Goal: Entertainment & Leisure: Consume media (video, audio)

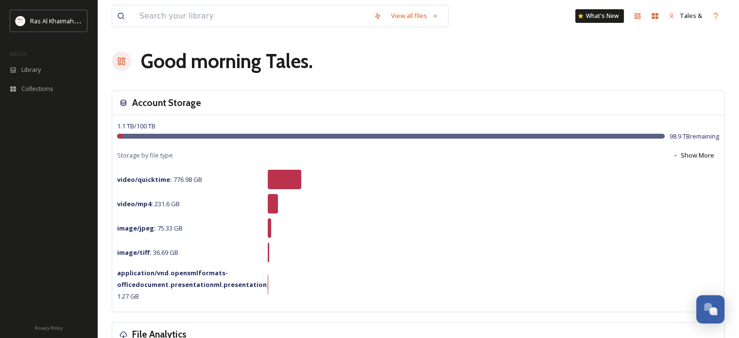
click at [591, 61] on div "Good morning Tales ." at bounding box center [418, 61] width 613 height 29
click at [50, 70] on div "Library" at bounding box center [48, 69] width 97 height 19
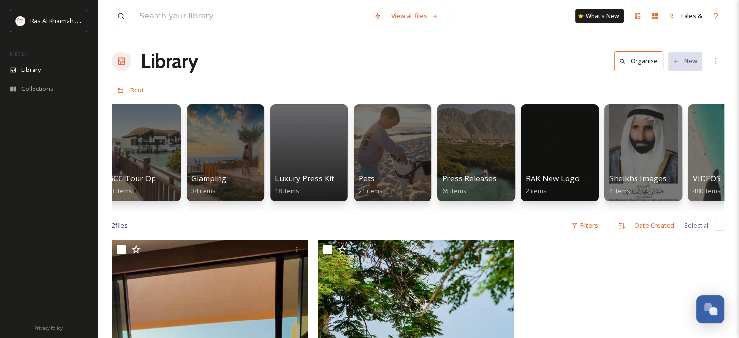
scroll to position [0, 1728]
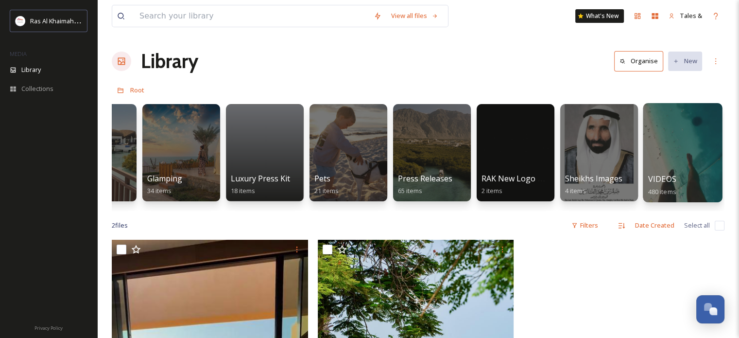
click at [688, 185] on div "VIDEOS 480 items" at bounding box center [683, 185] width 70 height 24
click at [698, 137] on div at bounding box center [682, 152] width 79 height 99
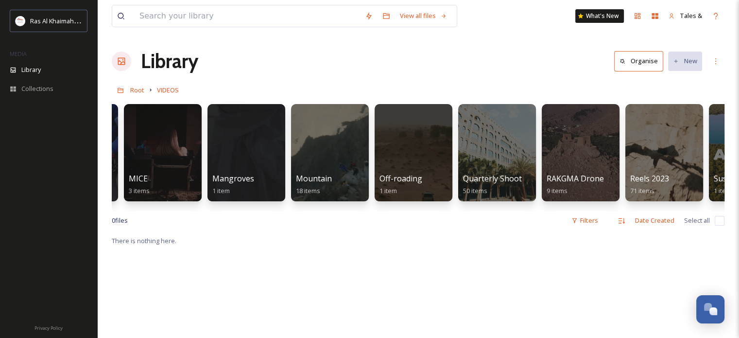
scroll to position [0, 1310]
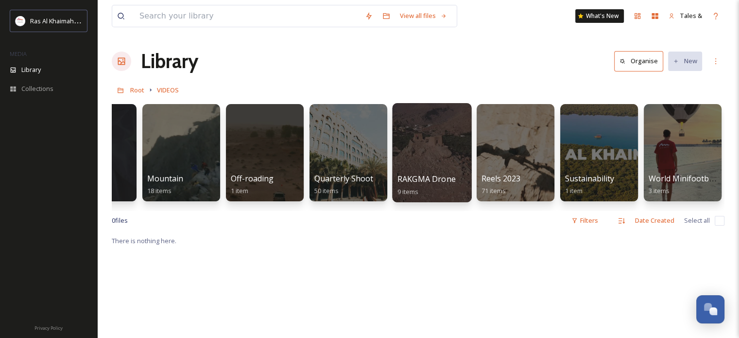
click at [416, 133] on div at bounding box center [431, 152] width 79 height 99
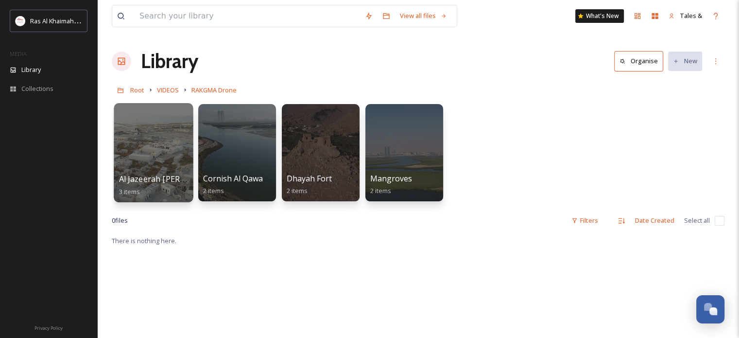
click at [159, 162] on div at bounding box center [153, 152] width 79 height 99
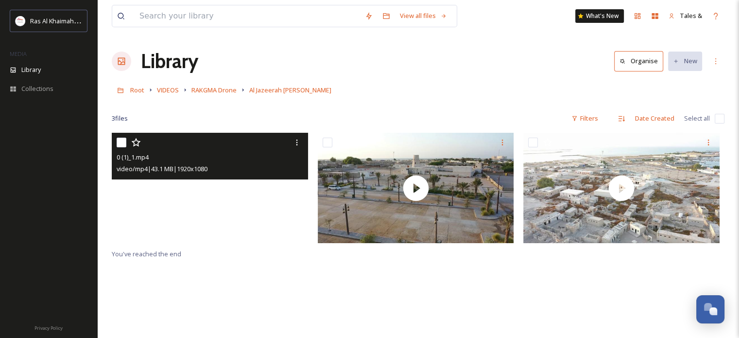
click at [196, 194] on video "0 (1)_1.mp4" at bounding box center [210, 188] width 196 height 110
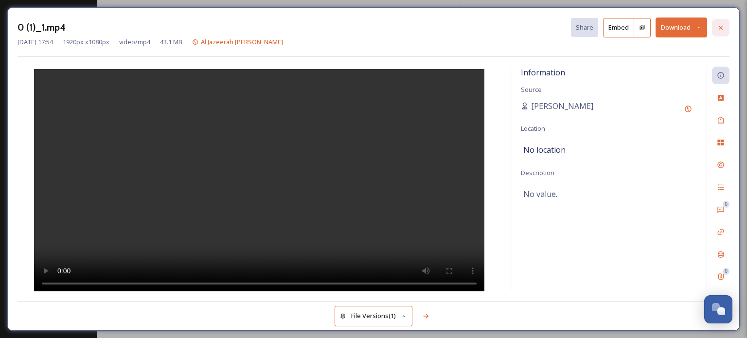
click at [721, 25] on icon at bounding box center [720, 28] width 8 height 8
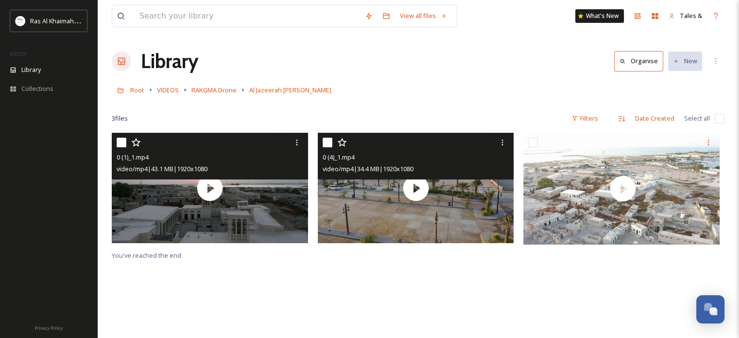
drag, startPoint x: 476, startPoint y: 147, endPoint x: 443, endPoint y: 168, distance: 39.8
click at [443, 168] on div "video/mp4 | 34.4 MB | 1920 x 1080" at bounding box center [417, 169] width 189 height 12
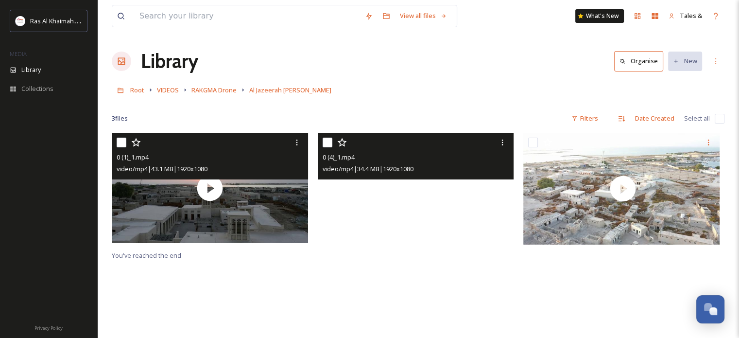
click at [408, 203] on video "0 (4)_1.mp4" at bounding box center [416, 188] width 196 height 110
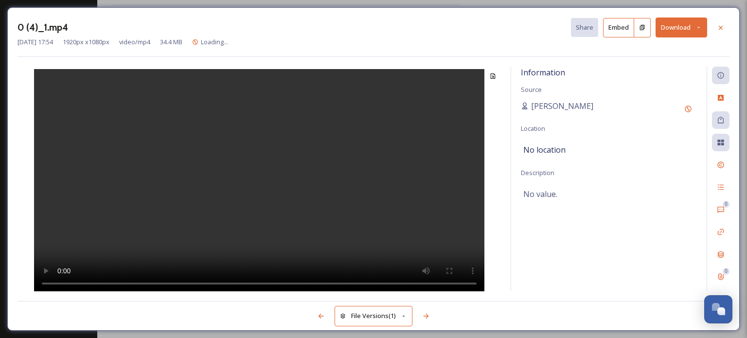
click at [276, 258] on video at bounding box center [259, 181] width 450 height 225
click at [718, 34] on div at bounding box center [720, 27] width 17 height 17
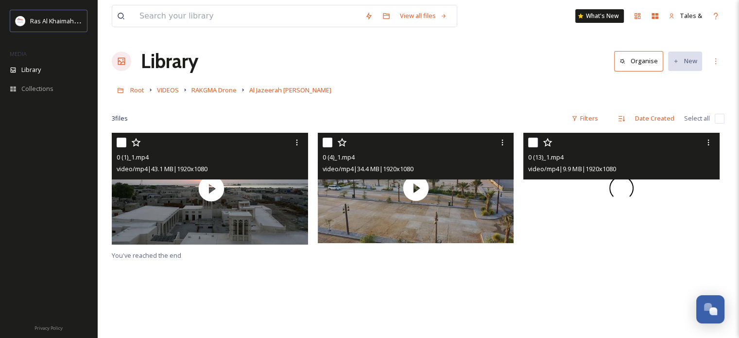
click at [592, 186] on div at bounding box center [621, 188] width 196 height 110
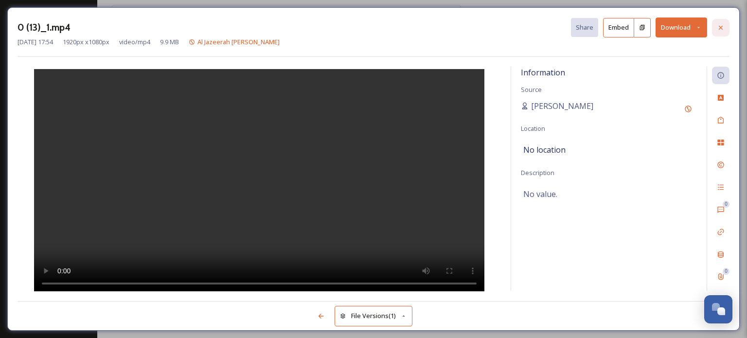
click at [725, 27] on div at bounding box center [720, 27] width 17 height 17
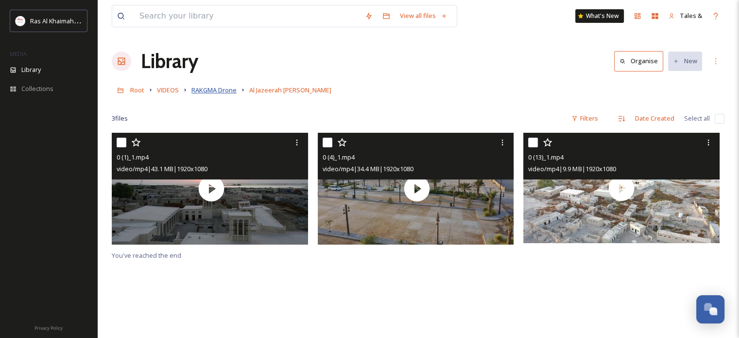
click at [220, 94] on span "RAKGMA Drone" at bounding box center [213, 90] width 45 height 9
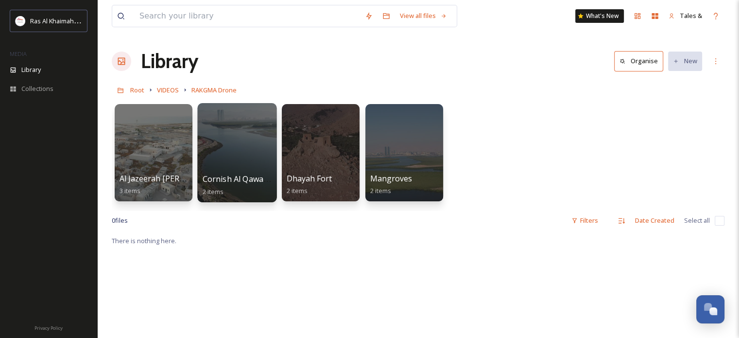
click at [222, 148] on div at bounding box center [236, 152] width 79 height 99
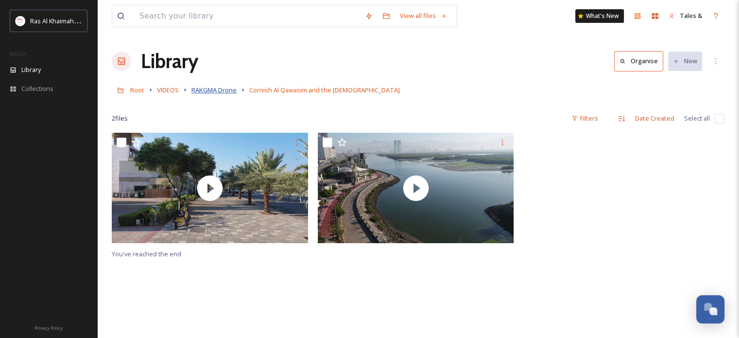
click at [226, 93] on span "RAKGMA Drone" at bounding box center [213, 90] width 45 height 9
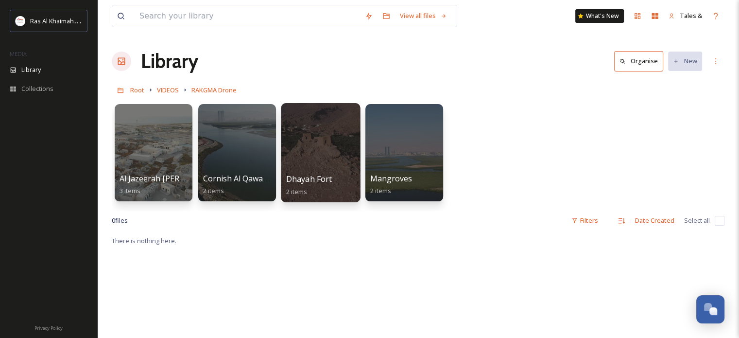
click at [350, 165] on div at bounding box center [320, 152] width 79 height 99
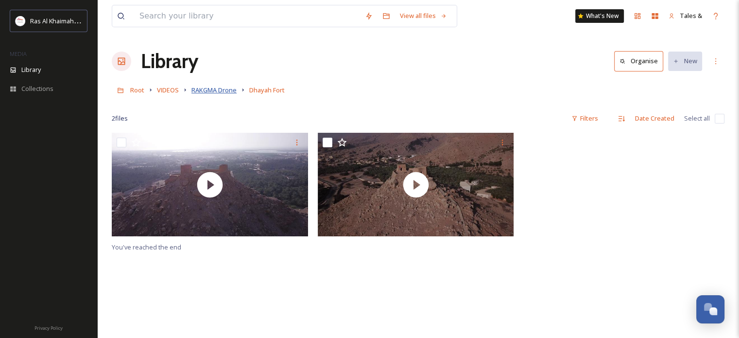
click at [220, 91] on span "RAKGMA Drone" at bounding box center [213, 90] width 45 height 9
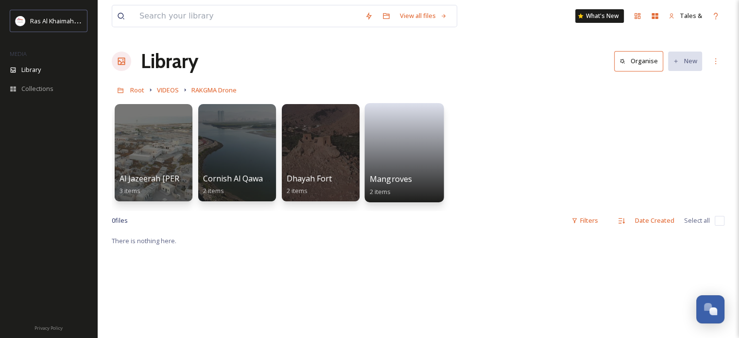
click at [393, 157] on link at bounding box center [405, 140] width 70 height 65
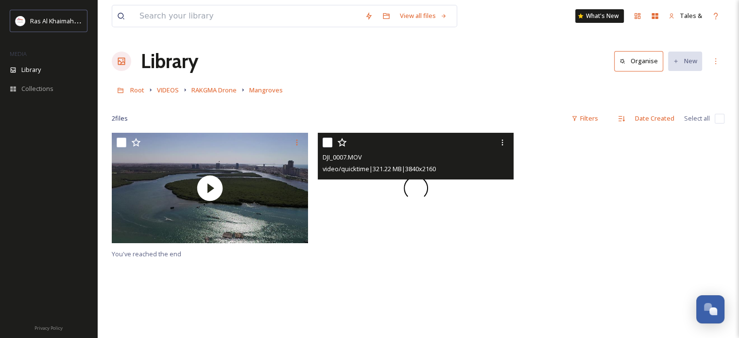
click at [395, 191] on div at bounding box center [416, 188] width 196 height 110
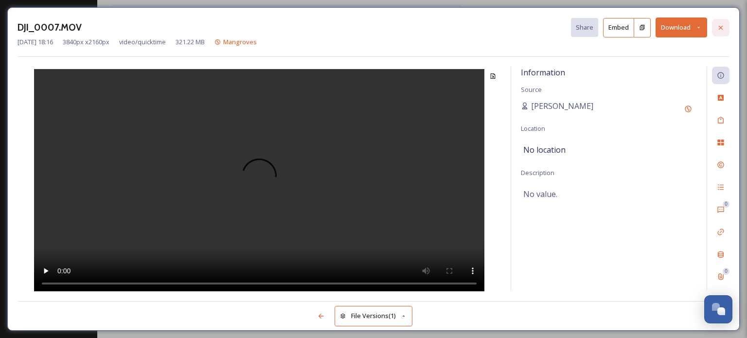
click at [721, 29] on icon at bounding box center [720, 28] width 8 height 8
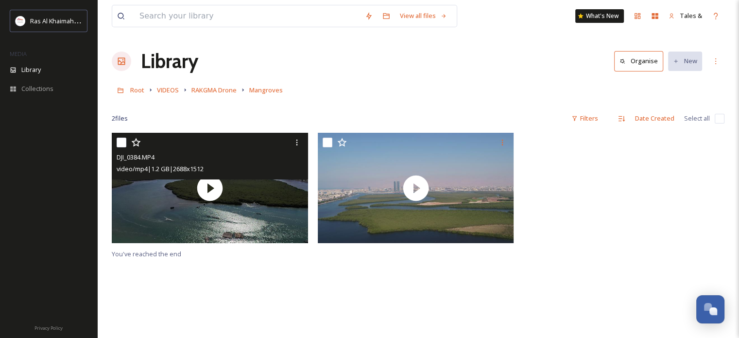
click at [283, 174] on div "DJI_0384.MP4 video/mp4 | 1.2 GB | 2688 x 1512" at bounding box center [210, 156] width 196 height 47
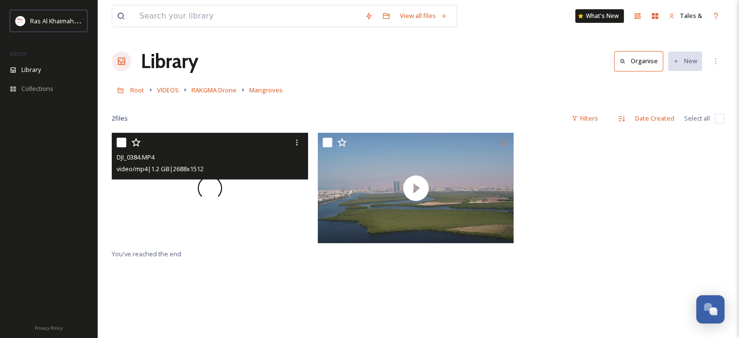
click at [219, 190] on span at bounding box center [209, 187] width 23 height 23
